Goal: Information Seeking & Learning: Learn about a topic

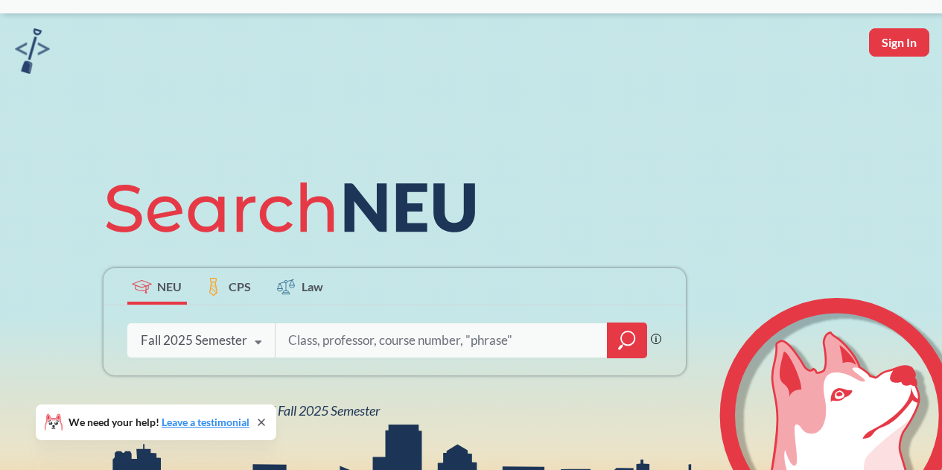
scroll to position [35, 0]
click at [330, 340] on input "search" at bounding box center [442, 339] width 310 height 31
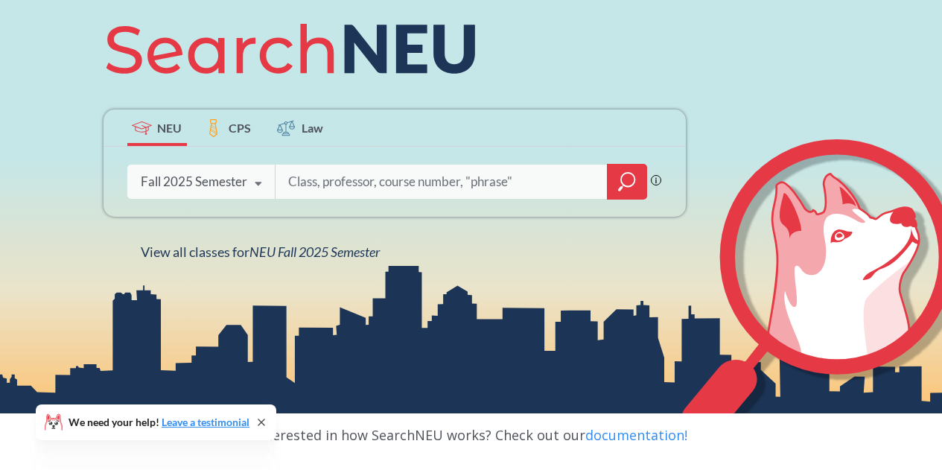
scroll to position [192, 0]
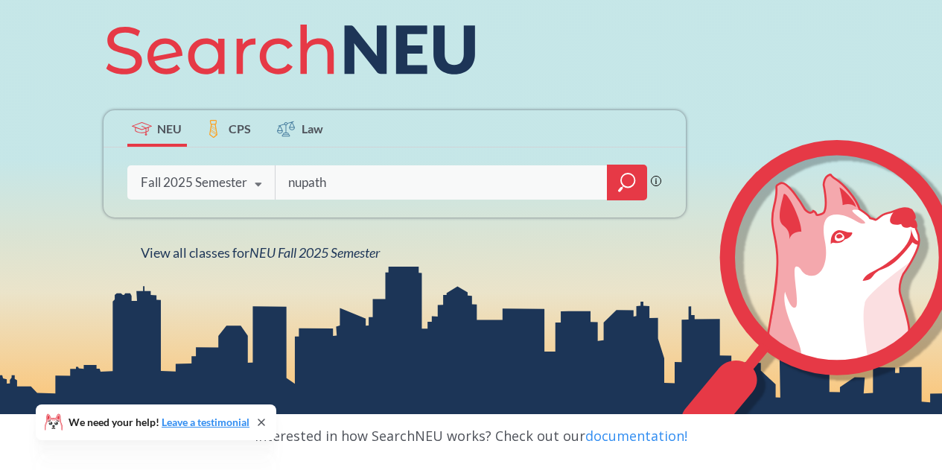
type input "nupath"
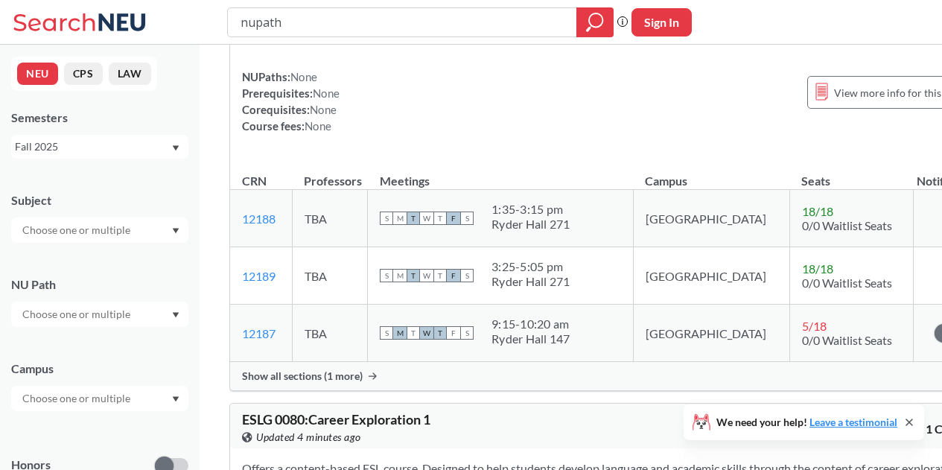
scroll to position [136, 0]
click at [114, 310] on input "text" at bounding box center [77, 314] width 125 height 18
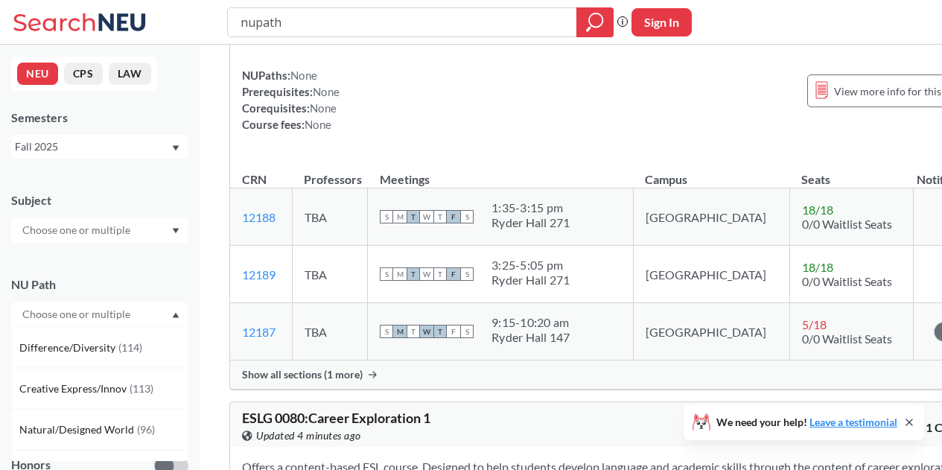
scroll to position [124, 0]
click at [104, 385] on span "Creative Express/Innov" at bounding box center [74, 387] width 110 height 16
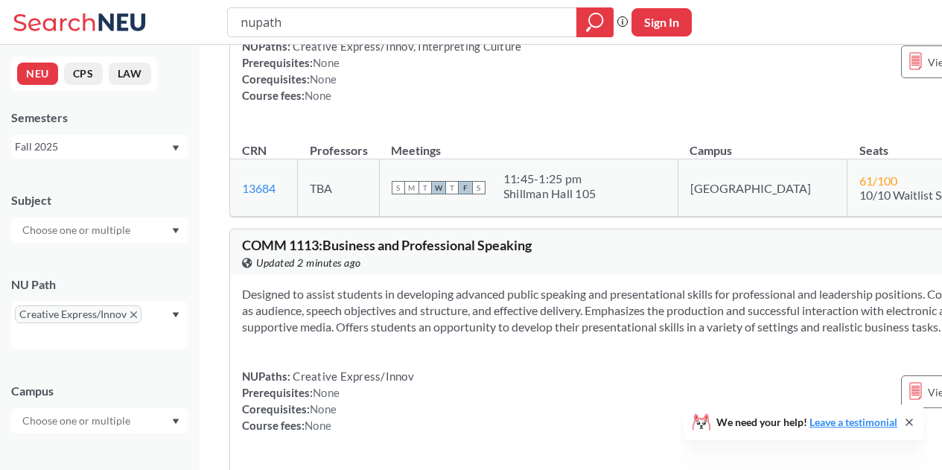
scroll to position [2502, 0]
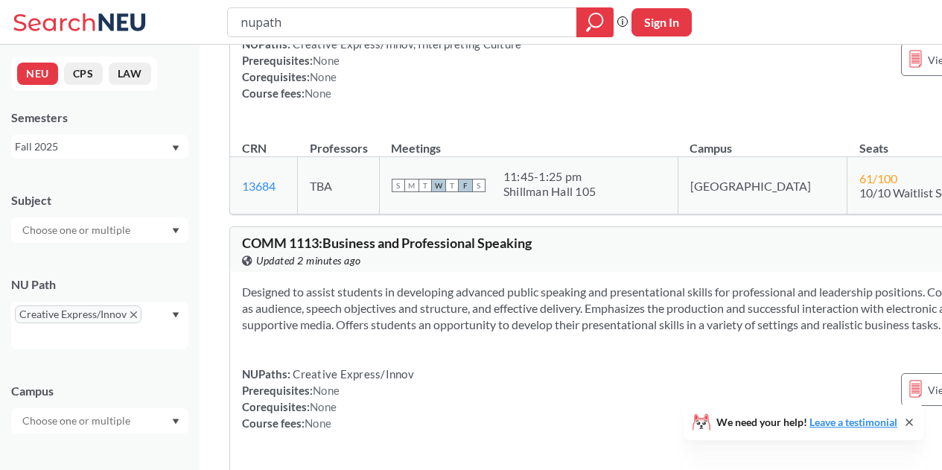
click at [105, 411] on div at bounding box center [99, 420] width 177 height 25
click at [129, 446] on span "( 103 )" at bounding box center [141, 448] width 24 height 13
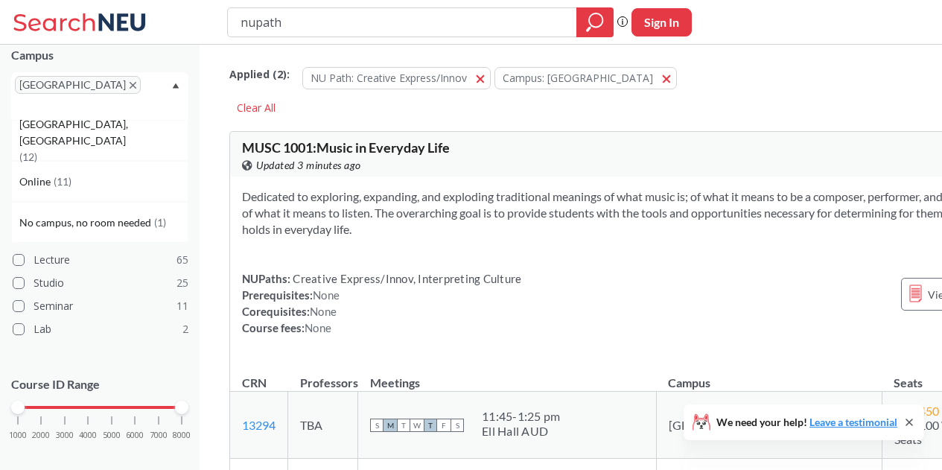
click at [331, 150] on span "MUSC 1001 : Music in Everyday Life" at bounding box center [346, 147] width 208 height 16
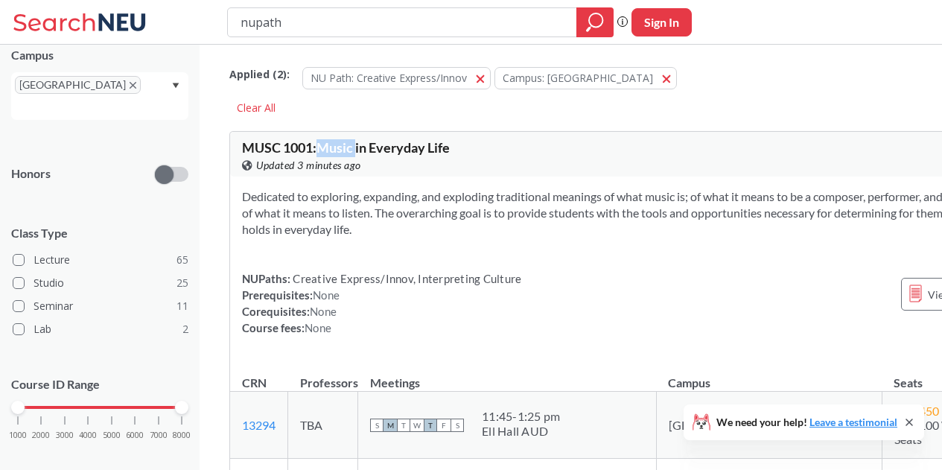
click at [331, 150] on span "MUSC 1001 : Music in Everyday Life" at bounding box center [346, 147] width 208 height 16
copy div "MUSC 1001 : Music in Everyday Life View this course on Banner."
click at [332, 24] on input "nupath" at bounding box center [402, 22] width 327 height 25
click at [363, 111] on div "Applied ( 2 ): NU Path: Creative Express/Innov Creative Express/Innov Campus: […" at bounding box center [656, 85] width 854 height 67
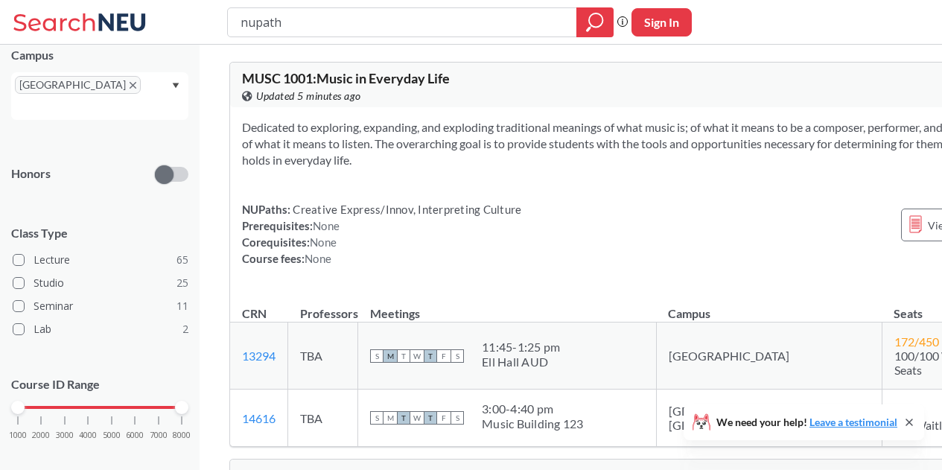
scroll to position [72, 0]
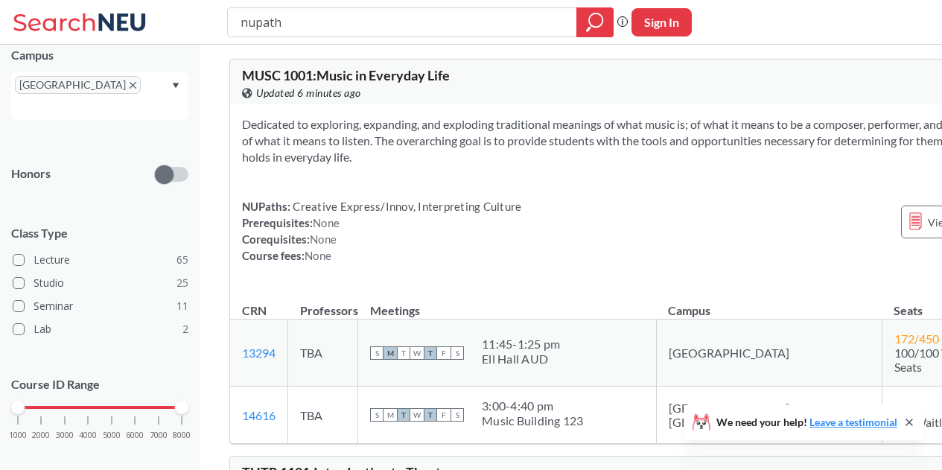
click at [311, 73] on span "MUSC 1001 : Music in Everyday Life" at bounding box center [346, 75] width 208 height 16
copy div "MUSC 1001 : Music in Everyday Life View this course on Banner."
click at [543, 135] on section "Dedicated to exploring, expanding, and exploding traditional meanings of what m…" at bounding box center [656, 140] width 829 height 49
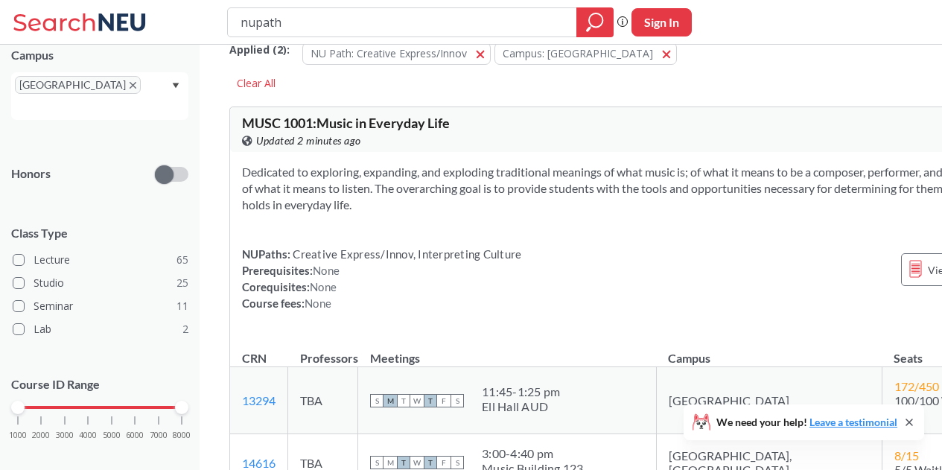
scroll to position [23, 0]
